Goal: Task Accomplishment & Management: Manage account settings

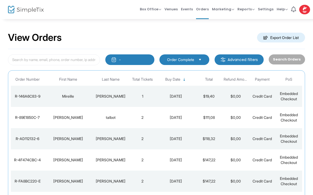
click at [169, 120] on div "2025-08-17" at bounding box center [175, 117] width 37 height 5
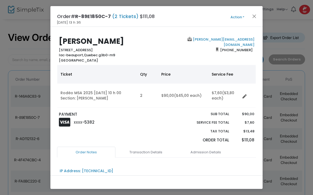
click at [254, 17] on button "Close" at bounding box center [254, 16] width 7 height 7
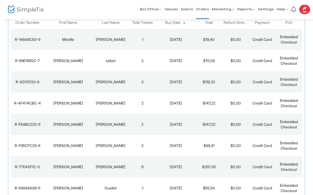
scroll to position [60, 0]
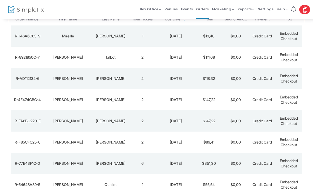
click at [60, 42] on td "Mireille" at bounding box center [68, 35] width 48 height 21
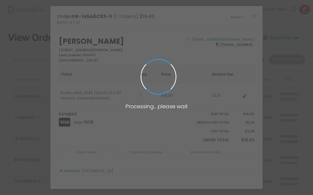
scroll to position [0, 0]
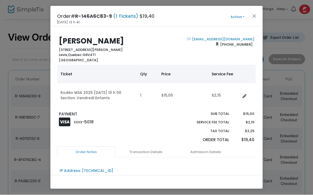
click at [252, 16] on button "Close" at bounding box center [254, 16] width 7 height 7
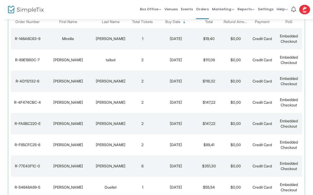
scroll to position [60, 0]
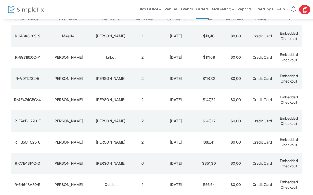
click at [63, 81] on div "Martin" at bounding box center [67, 78] width 45 height 5
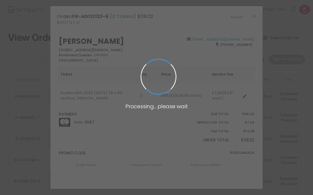
scroll to position [0, 0]
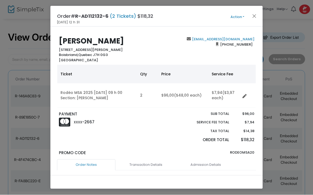
click at [254, 17] on button "Close" at bounding box center [254, 16] width 7 height 7
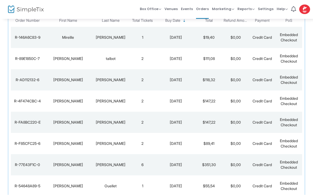
scroll to position [60, 0]
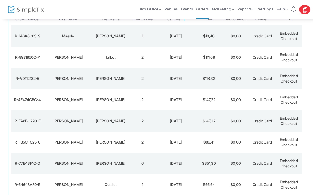
click at [68, 98] on div "[PERSON_NAME]" at bounding box center [67, 99] width 45 height 5
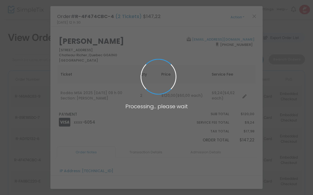
scroll to position [0, 0]
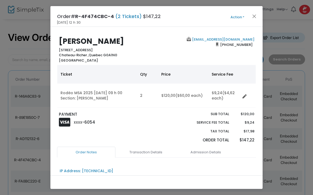
click at [216, 192] on ngb-modal-window "Order# R-4F474CBC-4 (2 Tickets) $147,22 2025-08-17 12 h 30 Action Mark Admitted…" at bounding box center [156, 97] width 313 height 195
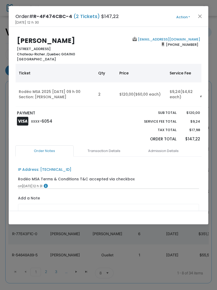
click at [44, 195] on ngb-modal-window "Order# R-4F474CBC-4 (2 Tickets) $147,22 2025-08-17 12 h 30 Action Mark Admitted…" at bounding box center [108, 145] width 217 height 290
click at [50, 195] on ngb-modal-window "Order# R-4F474CBC-4 (2 Tickets) $147,22 2025-08-17 12 h 30 Action Mark Admitted…" at bounding box center [108, 145] width 217 height 290
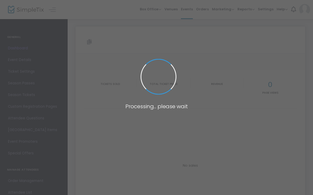
type input "[URL][DOMAIN_NAME]"
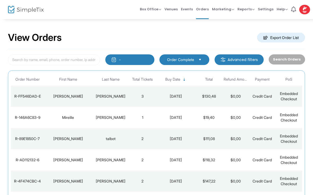
click at [63, 100] on td "Blouin" at bounding box center [68, 96] width 48 height 21
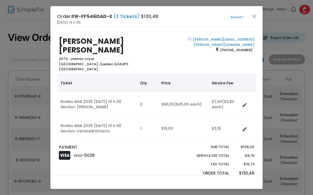
click at [252, 20] on button "Close" at bounding box center [254, 16] width 7 height 7
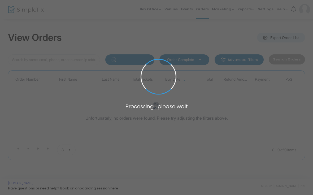
click at [53, 91] on span at bounding box center [156, 97] width 313 height 195
click at [25, 38] on span at bounding box center [156, 97] width 313 height 195
click at [27, 34] on span at bounding box center [156, 97] width 313 height 195
click at [28, 38] on span at bounding box center [156, 97] width 313 height 195
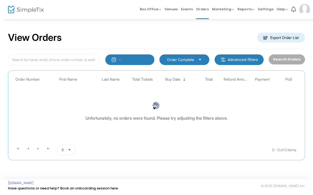
click at [204, 11] on span "Orders" at bounding box center [202, 9] width 13 height 14
click at [203, 13] on span "Orders" at bounding box center [202, 9] width 13 height 14
click at [191, 14] on span "Events" at bounding box center [187, 9] width 12 height 14
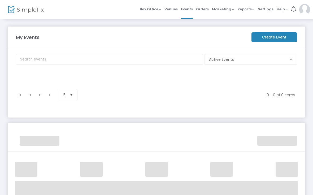
click at [190, 12] on span "Events" at bounding box center [187, 9] width 12 height 14
click at [295, 63] on span "Select" at bounding box center [291, 59] width 9 height 9
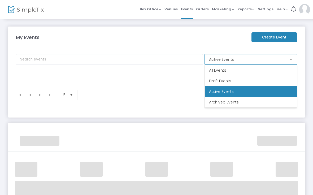
click at [226, 104] on span "Archived Events" at bounding box center [224, 101] width 30 height 5
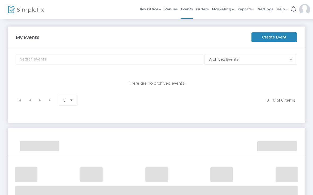
click at [20, 10] on img at bounding box center [26, 10] width 36 height 8
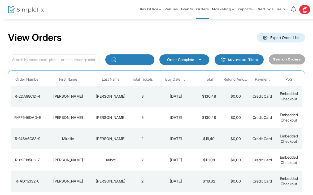
click at [59, 97] on div "[PERSON_NAME]" at bounding box center [67, 96] width 45 height 5
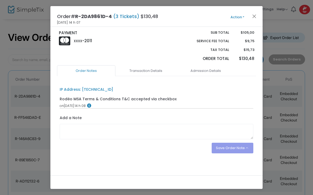
scroll to position [106, 0]
click at [252, 19] on button "Close" at bounding box center [254, 16] width 7 height 7
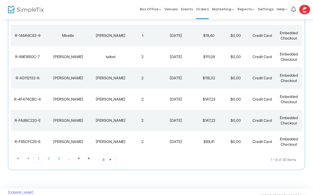
scroll to position [103, 0]
click at [108, 160] on span "Select" at bounding box center [110, 160] width 9 height 9
click at [104, 141] on span "50" at bounding box center [104, 137] width 5 height 5
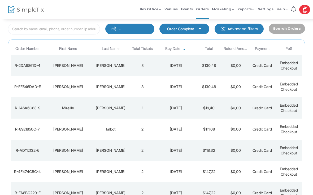
scroll to position [30, 0]
